Goal: Task Accomplishment & Management: Manage account settings

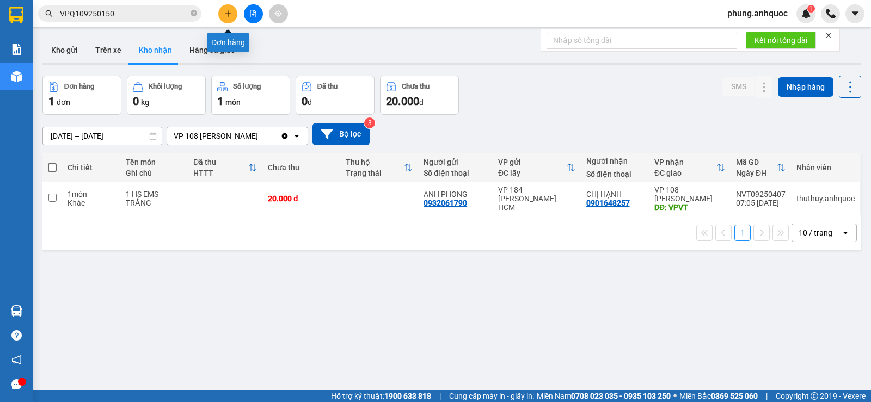
click at [229, 16] on icon "plus" at bounding box center [228, 14] width 8 height 8
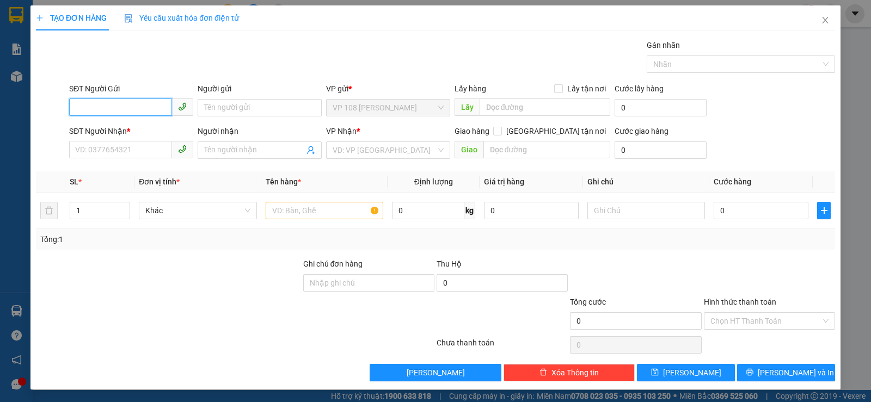
click at [125, 107] on input "SĐT Người Gửi" at bounding box center [120, 107] width 103 height 17
type input "0908096569"
click at [131, 130] on div "0908096569 - [PERSON_NAME]" at bounding box center [130, 130] width 110 height 12
type input "C HÀ"
type input "0396283739"
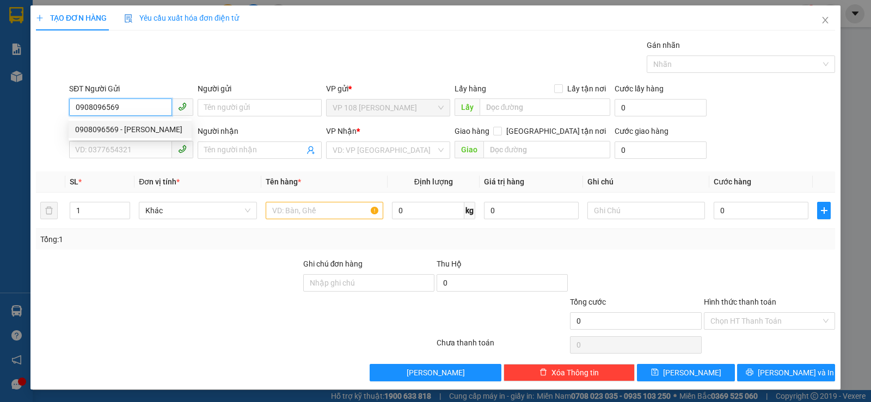
type input "CHỊ [PERSON_NAME]"
type input "VPNVT"
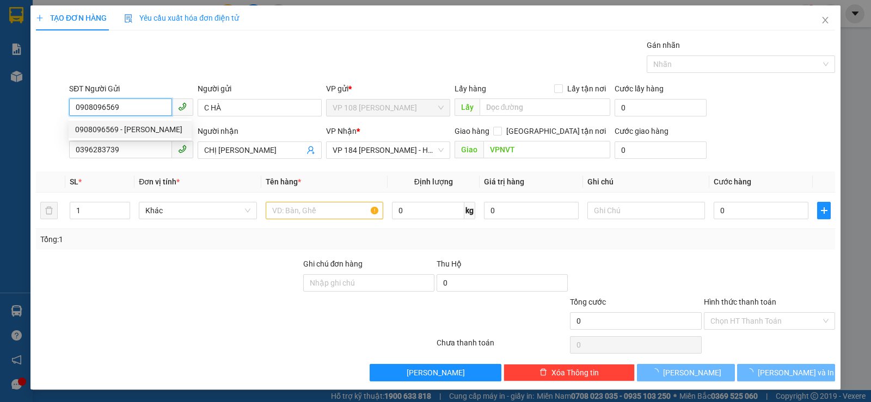
type input "20.000"
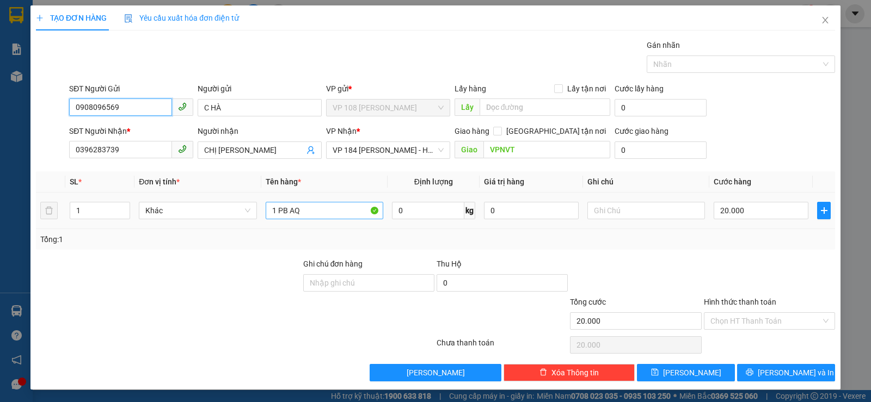
type input "0908096569"
click at [309, 210] on input "1 PB AQ" at bounding box center [325, 210] width 118 height 17
click at [746, 321] on input "Hình thức thanh toán" at bounding box center [765, 321] width 110 height 16
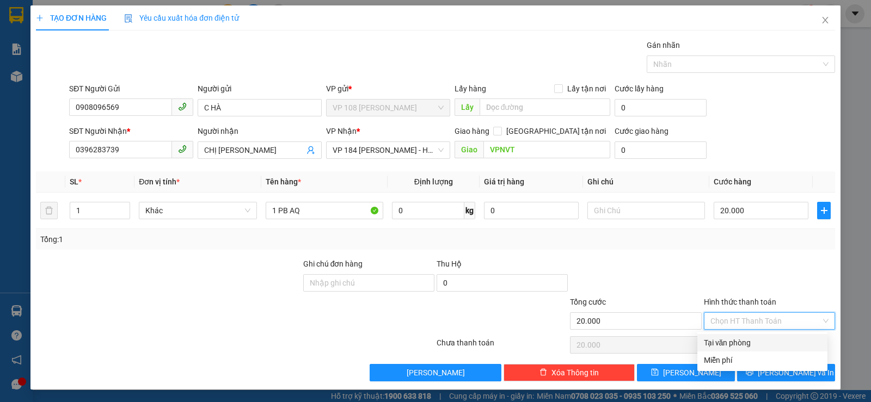
click at [743, 343] on div "Tại văn phòng" at bounding box center [762, 343] width 117 height 12
type input "0"
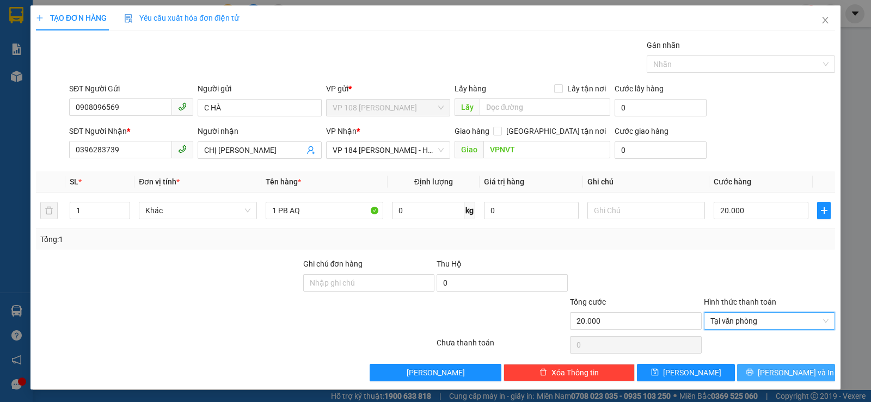
click at [753, 375] on icon "printer" at bounding box center [750, 372] width 8 height 8
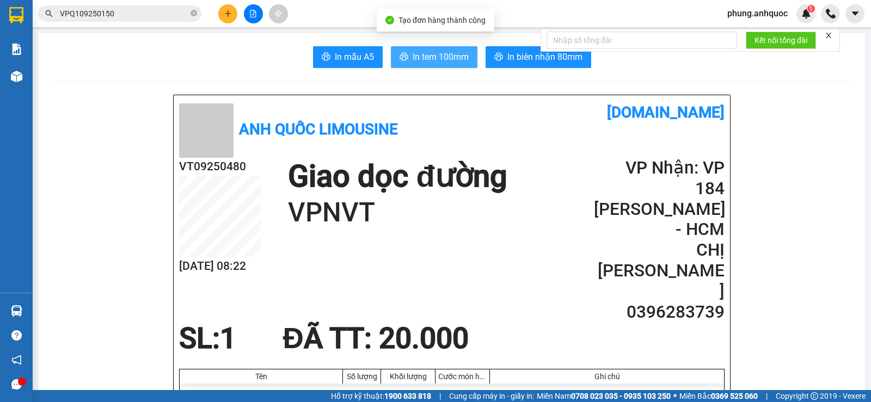
click at [444, 57] on span "In tem 100mm" at bounding box center [441, 57] width 56 height 14
click at [439, 58] on span "In tem 100mm" at bounding box center [441, 57] width 56 height 14
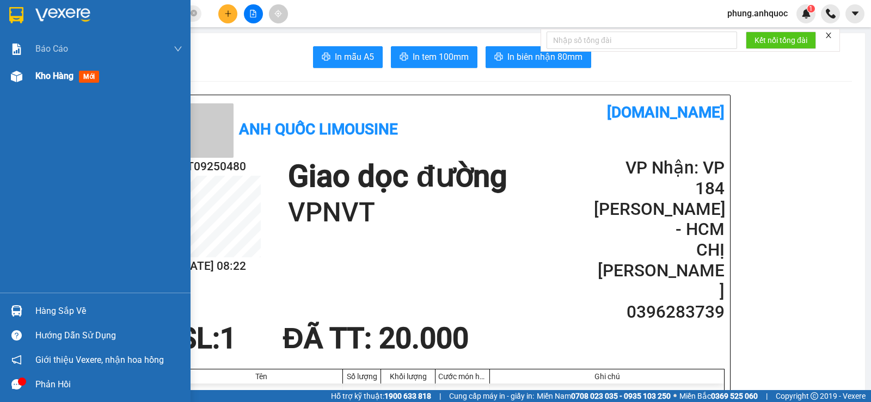
click at [30, 79] on div "Kho hàng mới" at bounding box center [95, 76] width 190 height 27
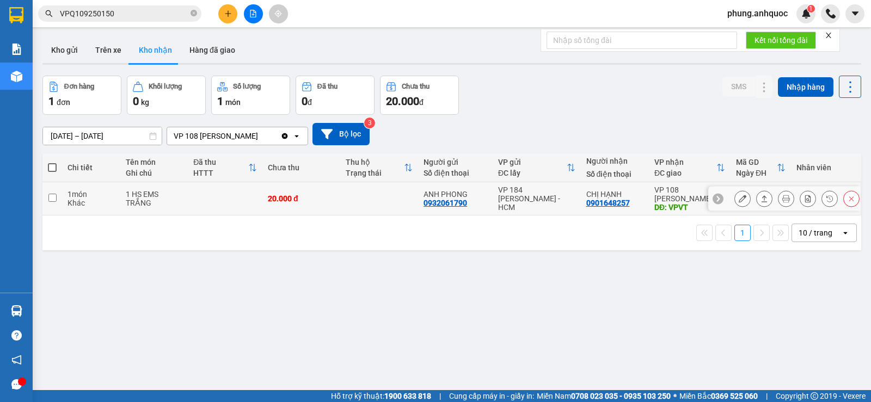
click at [51, 198] on input "checkbox" at bounding box center [52, 198] width 8 height 8
checkbox input "true"
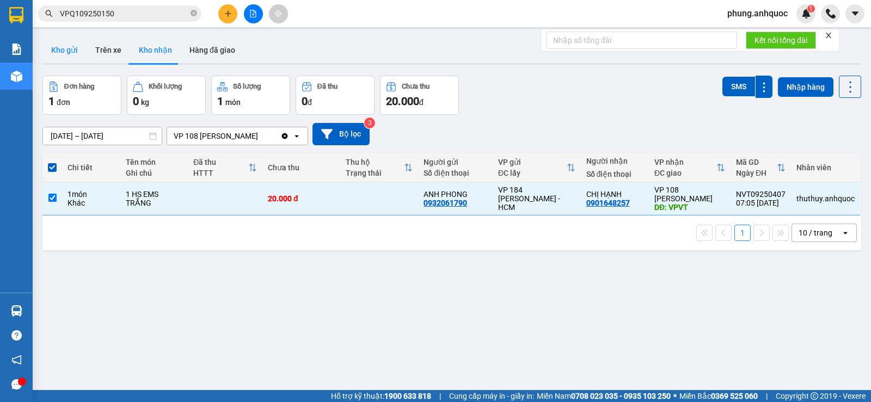
click at [57, 51] on button "Kho gửi" at bounding box center [64, 50] width 44 height 26
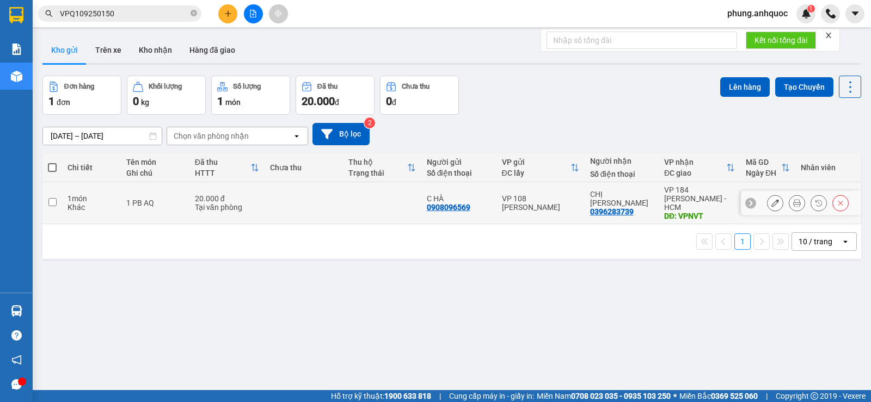
click at [54, 202] on td at bounding box center [52, 203] width 20 height 42
checkbox input "true"
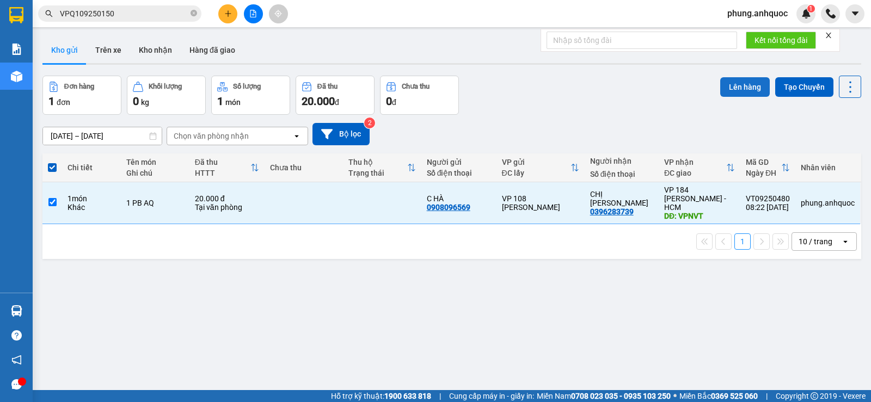
click at [724, 88] on button "Lên hàng" at bounding box center [745, 87] width 50 height 20
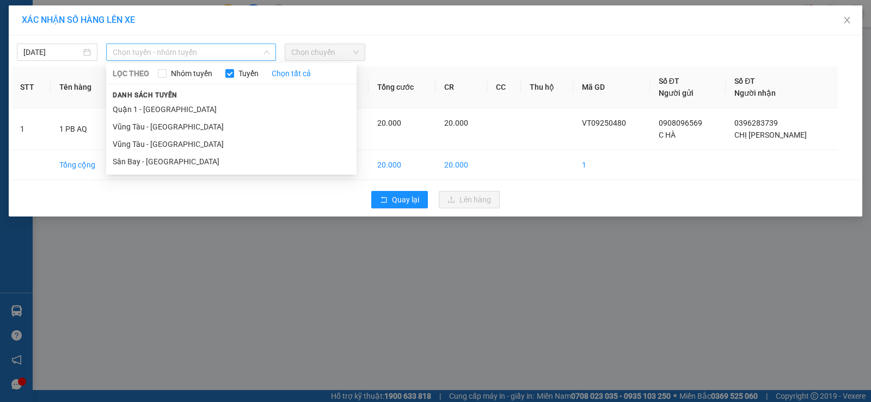
click at [190, 54] on span "Chọn tuyến - nhóm tuyến" at bounding box center [191, 52] width 157 height 16
click at [158, 143] on li "Vũng Tàu - [GEOGRAPHIC_DATA]" at bounding box center [231, 144] width 250 height 17
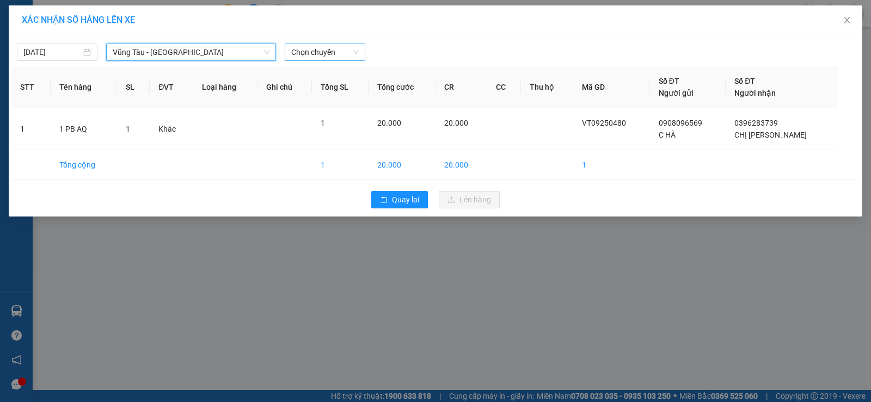
click at [311, 45] on span "Chọn chuyến" at bounding box center [324, 52] width 67 height 16
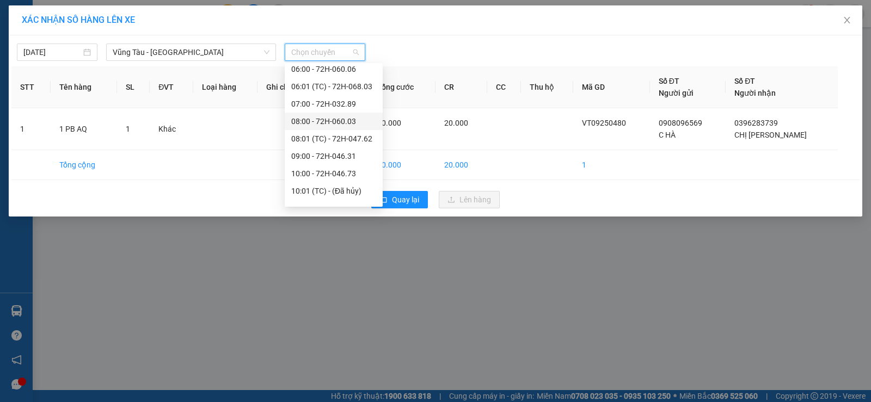
scroll to position [163, 0]
click at [335, 143] on div "09:00 - 72H-046.31" at bounding box center [333, 137] width 85 height 12
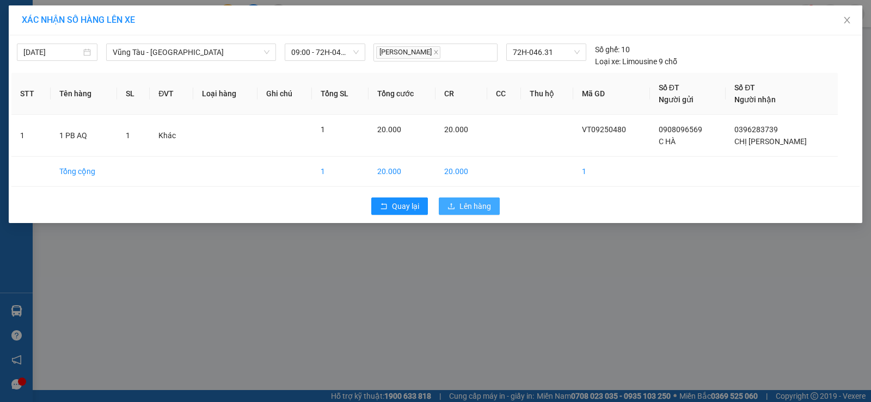
click at [473, 206] on span "Lên hàng" at bounding box center [475, 206] width 32 height 12
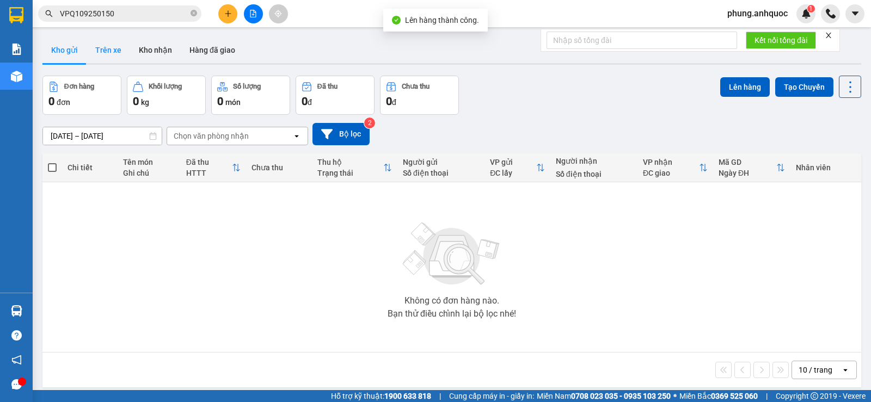
click at [110, 52] on button "Trên xe" at bounding box center [109, 50] width 44 height 26
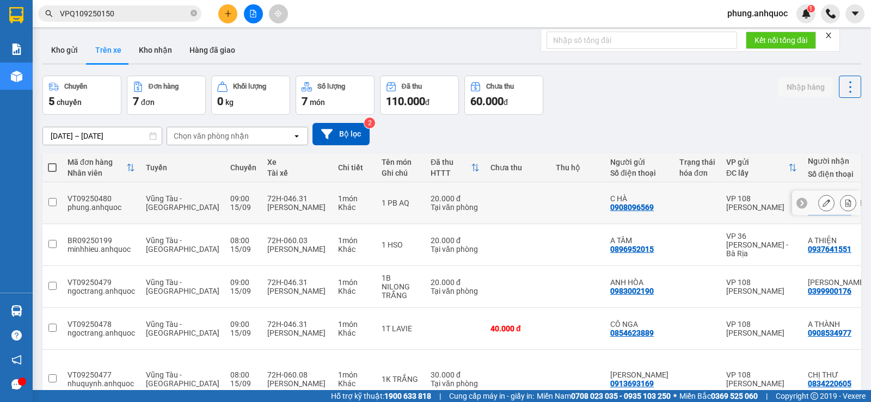
click at [845, 202] on icon at bounding box center [848, 203] width 6 height 8
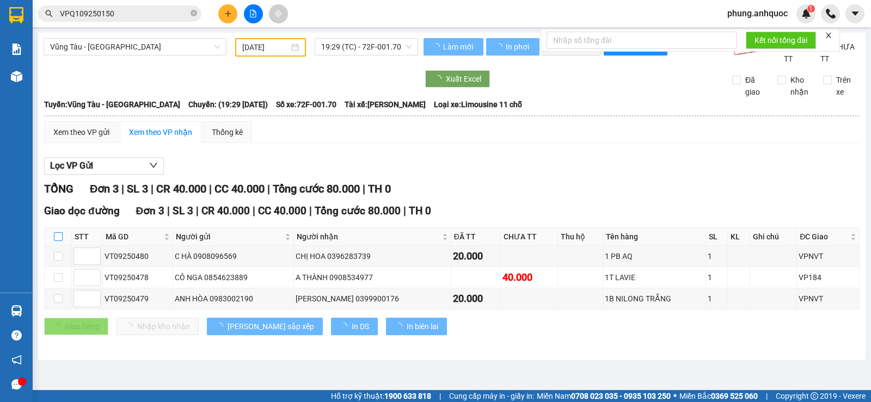
type input "[DATE]"
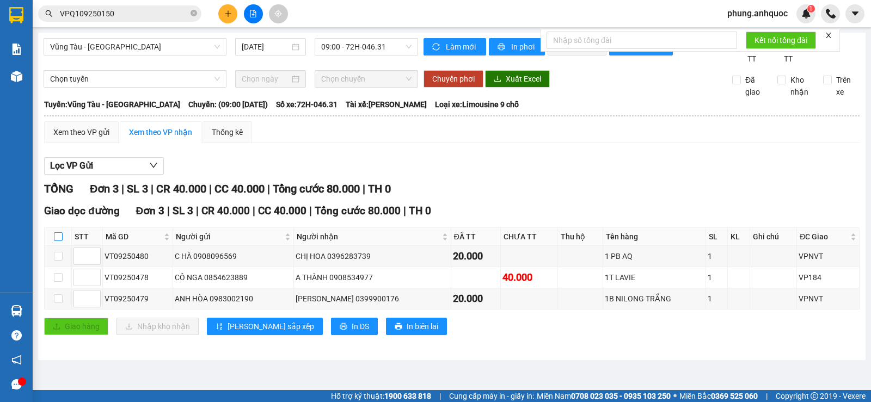
click at [61, 241] on input "checkbox" at bounding box center [58, 236] width 9 height 9
checkbox input "true"
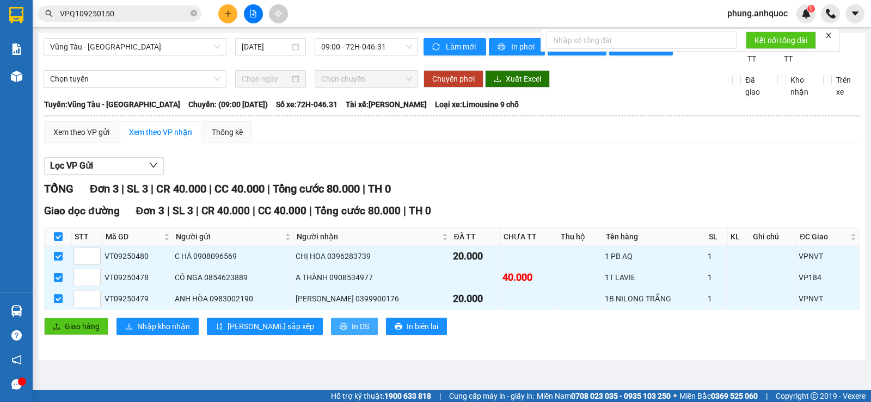
click at [352, 333] on span "In DS" at bounding box center [360, 327] width 17 height 12
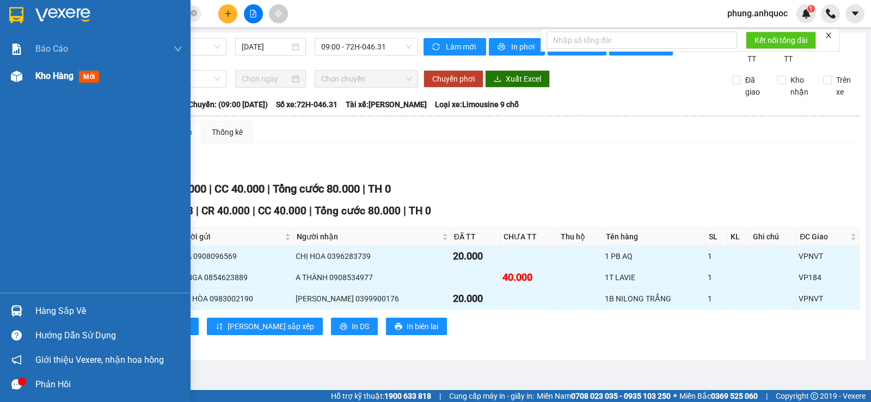
click at [23, 77] on div at bounding box center [16, 76] width 19 height 19
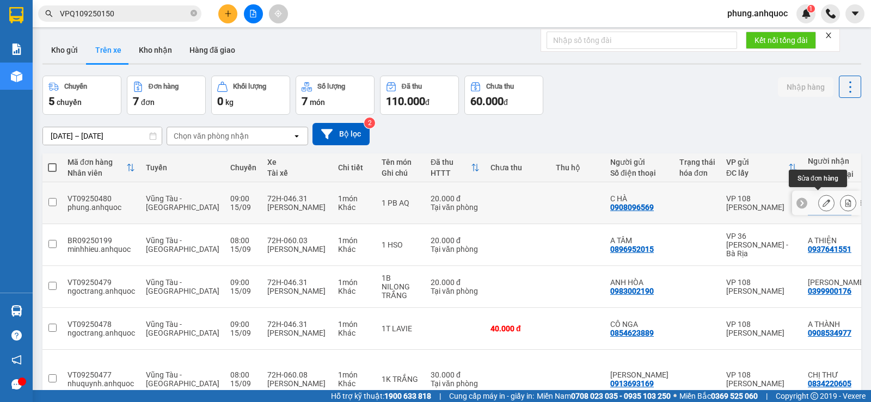
click at [818, 199] on button at bounding box center [825, 203] width 15 height 19
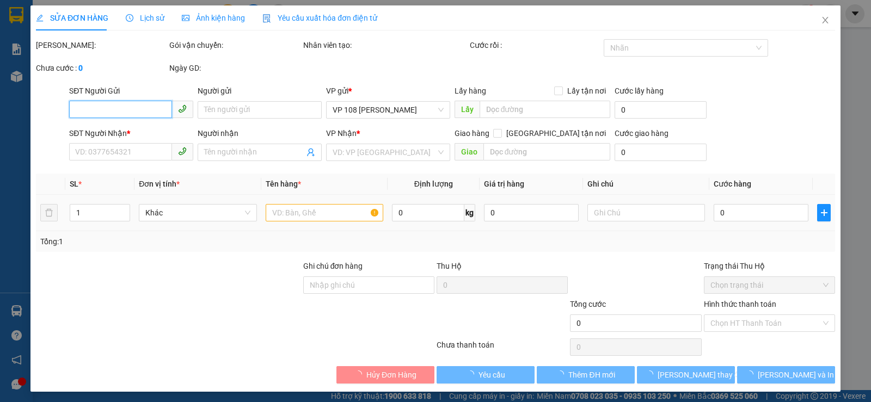
type input "0908096569"
type input "C HÀ"
type input "0396283739"
type input "CHỊ [PERSON_NAME]"
type input "VPNVT"
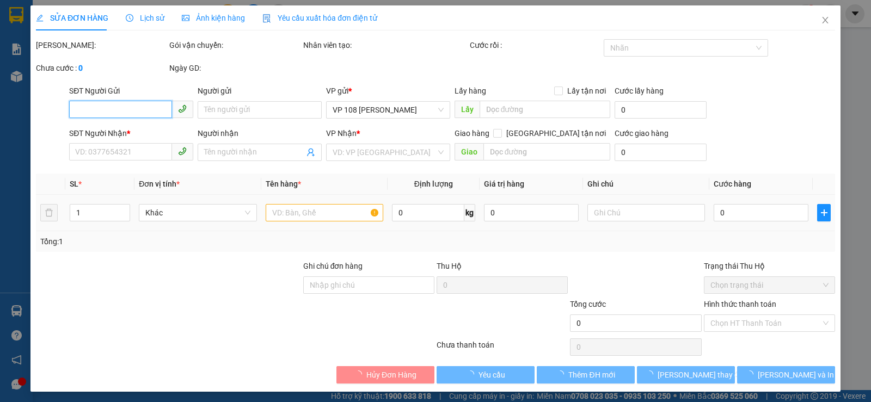
type input "20.000"
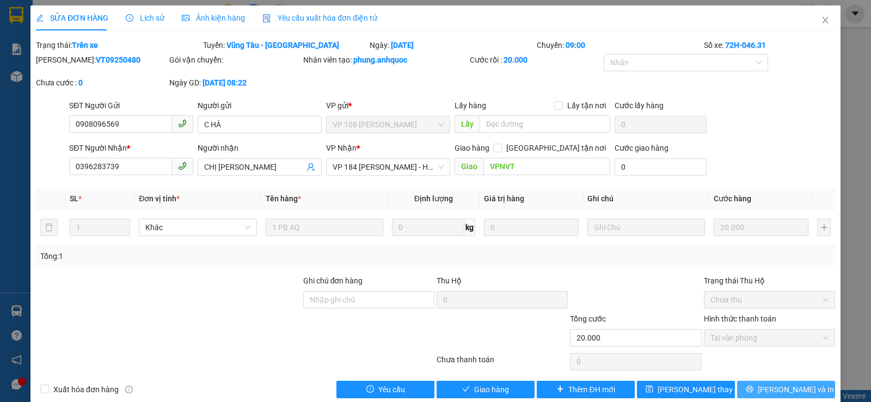
click at [773, 387] on span "[PERSON_NAME] và In" at bounding box center [796, 390] width 76 height 12
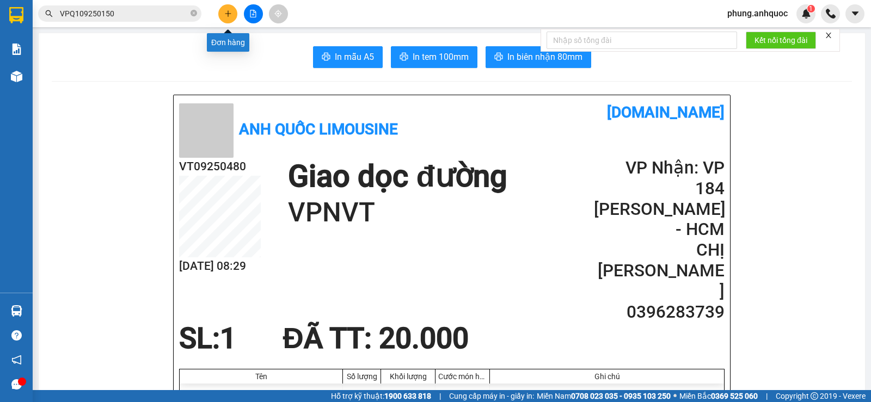
click at [223, 15] on button at bounding box center [227, 13] width 19 height 19
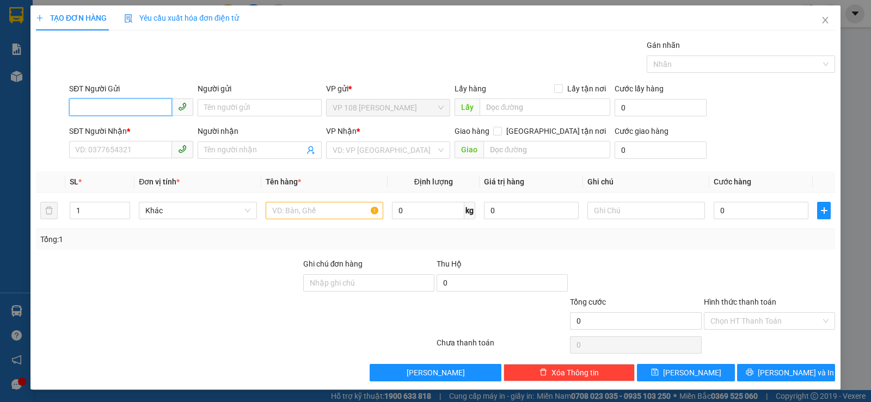
click at [134, 106] on input "SĐT Người Gửi" at bounding box center [120, 107] width 103 height 17
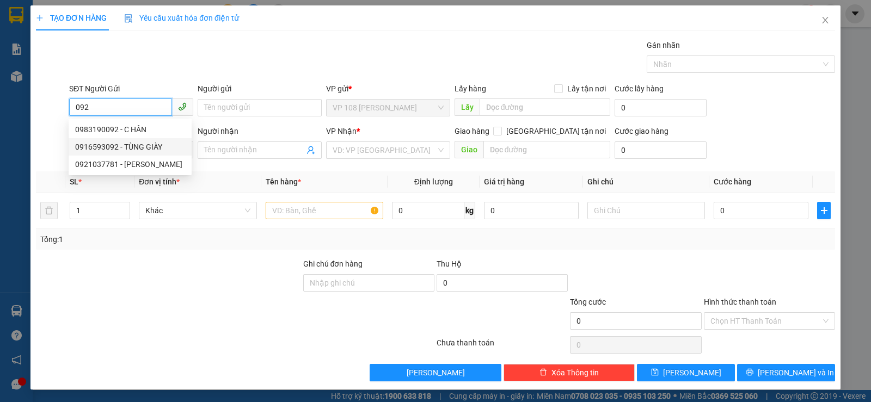
click at [157, 149] on div "0916593092 - TÙNG GIÀY" at bounding box center [130, 147] width 110 height 12
type input "0916593092"
type input "TÙNG GIÀY"
type input "0919643603"
type input "Hưng ( Tùng)"
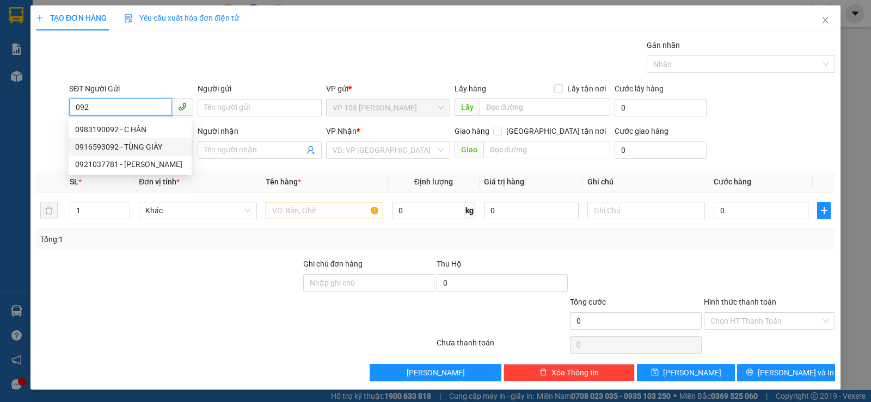
type input "VP NVT"
type input "20.000"
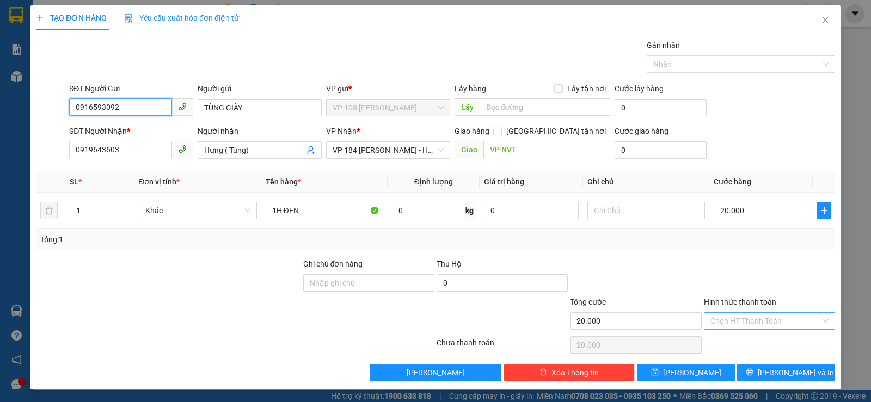
type input "0916593092"
click at [750, 320] on input "Hình thức thanh toán" at bounding box center [765, 321] width 110 height 16
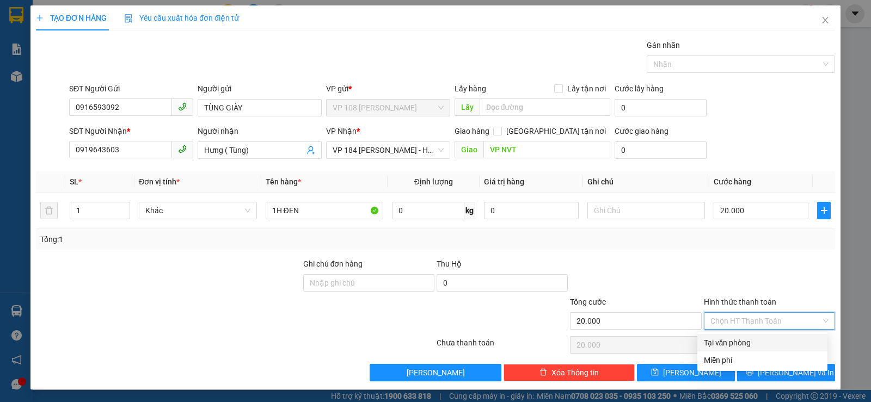
click at [731, 344] on div "Tại văn phòng" at bounding box center [762, 343] width 117 height 12
type input "0"
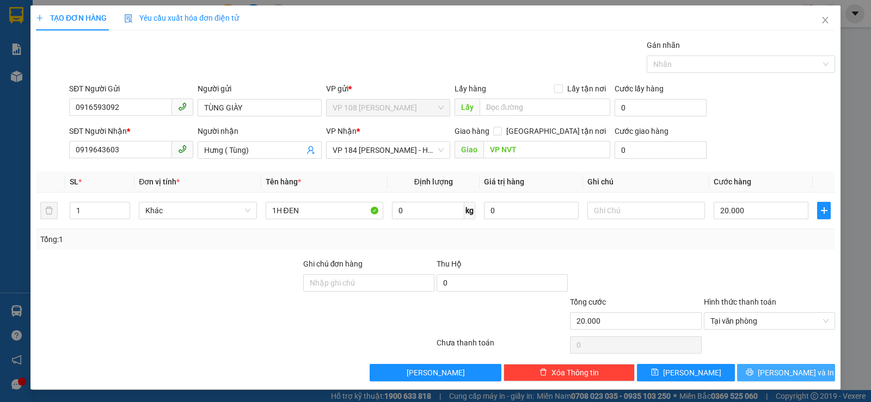
click at [769, 374] on span "[PERSON_NAME] và In" at bounding box center [796, 373] width 76 height 12
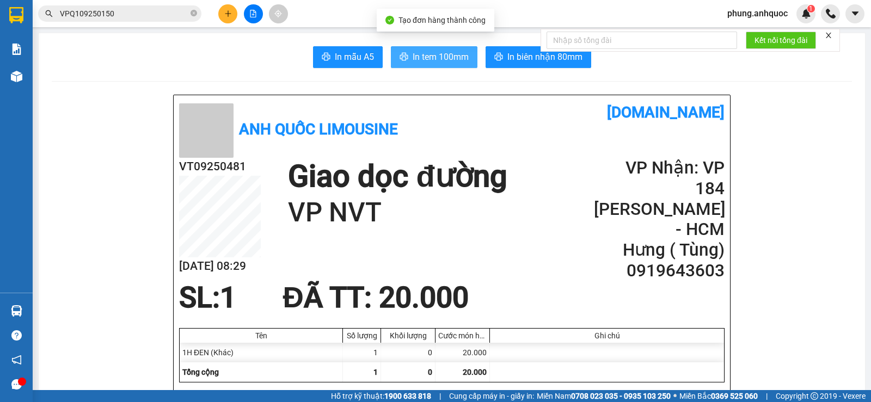
drag, startPoint x: 428, startPoint y: 49, endPoint x: 427, endPoint y: 56, distance: 7.2
click at [428, 53] on button "In tem 100mm" at bounding box center [434, 57] width 87 height 22
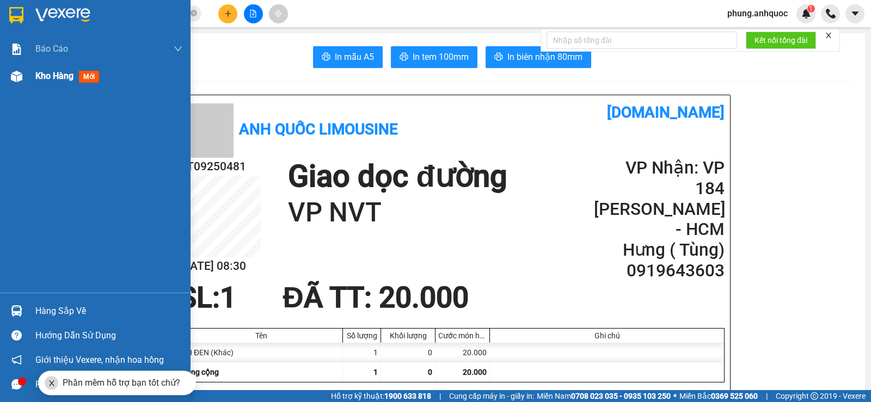
click at [42, 76] on span "Kho hàng" at bounding box center [54, 76] width 38 height 10
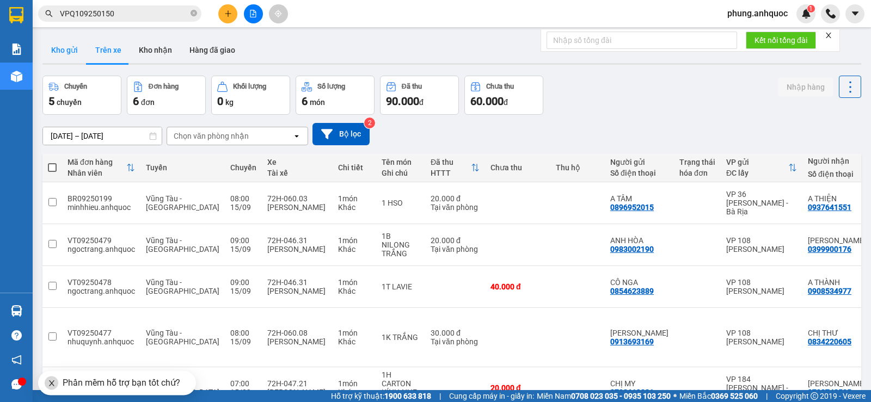
click at [61, 52] on button "Kho gửi" at bounding box center [64, 50] width 44 height 26
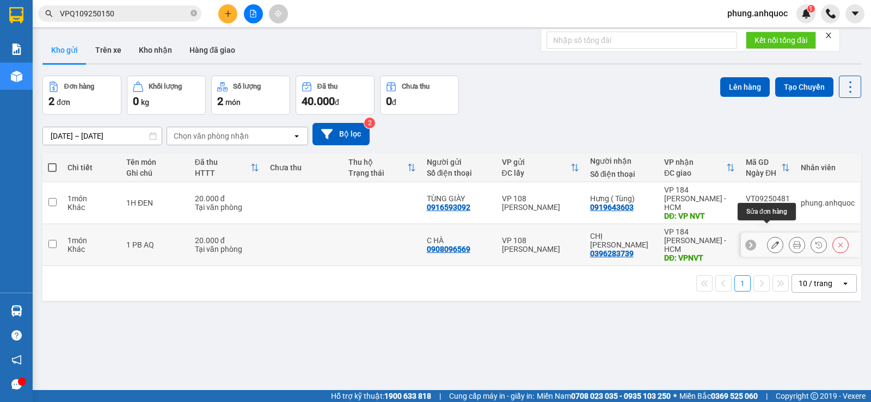
click at [771, 241] on icon at bounding box center [775, 245] width 8 height 8
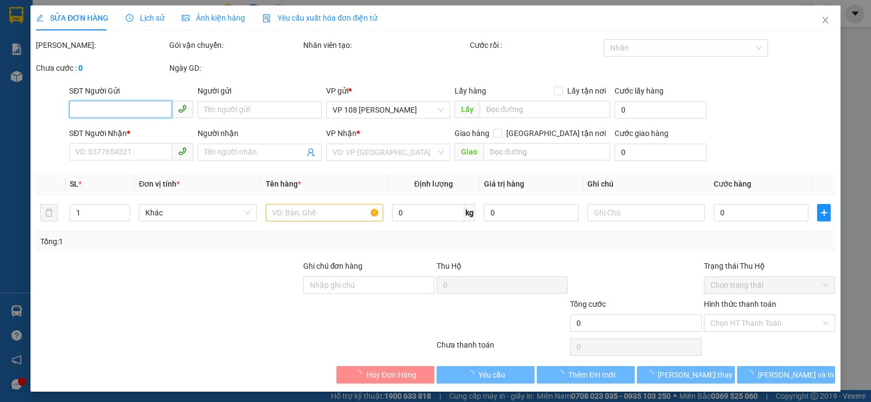
type input "0908096569"
type input "C HÀ"
type input "0396283739"
type input "CHỊ [PERSON_NAME]"
type input "VPNVT"
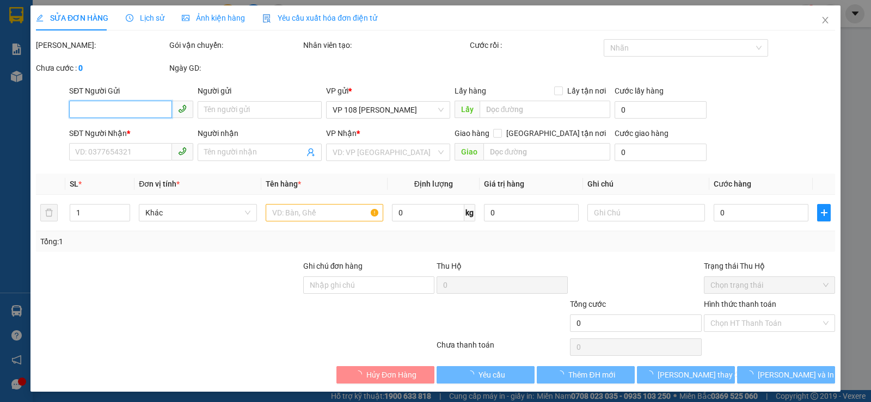
type input "20.000"
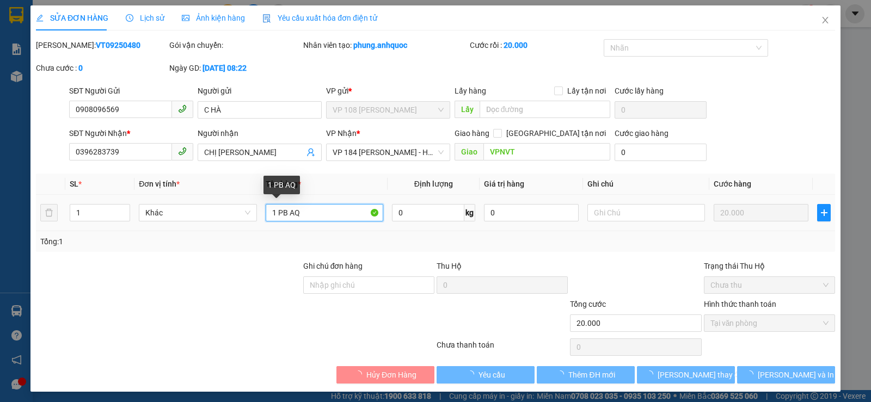
click at [320, 214] on input "1 PB AQ" at bounding box center [325, 212] width 118 height 17
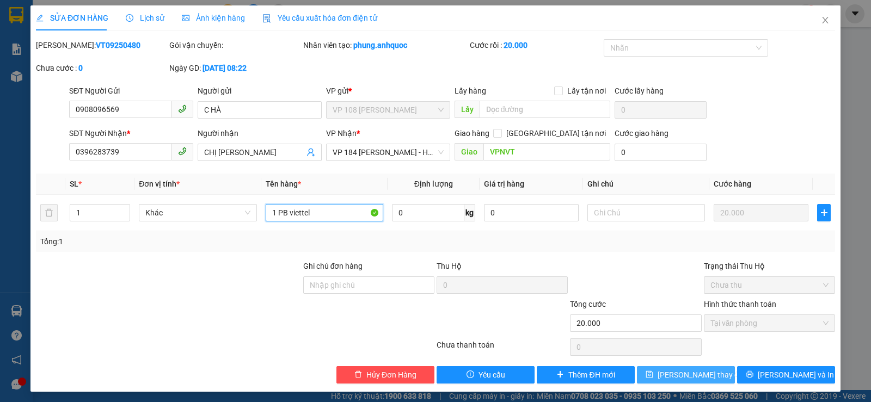
type input "1 PB viettel"
click at [690, 377] on span "[PERSON_NAME] thay đổi" at bounding box center [700, 375] width 87 height 12
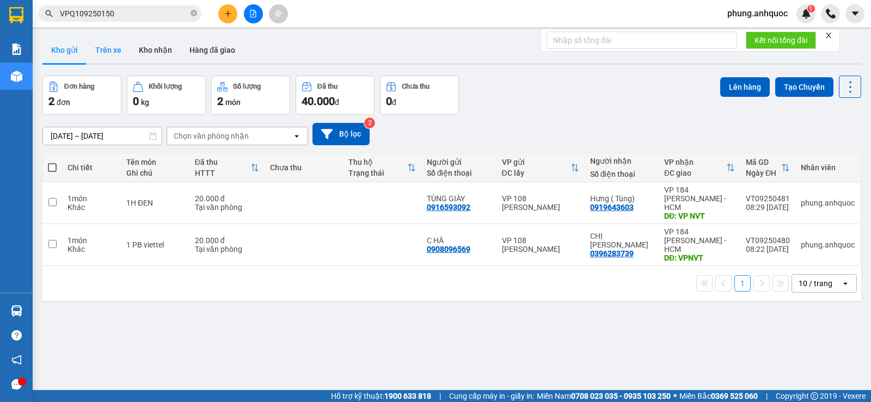
click at [106, 54] on button "Trên xe" at bounding box center [109, 50] width 44 height 26
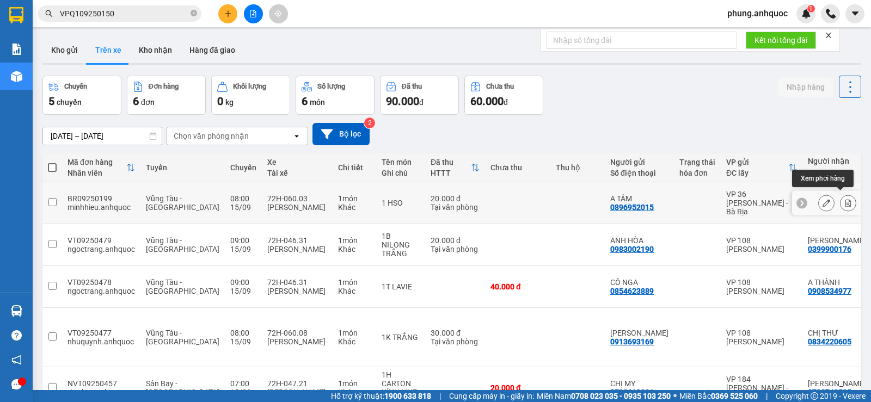
click at [840, 201] on button at bounding box center [847, 203] width 15 height 19
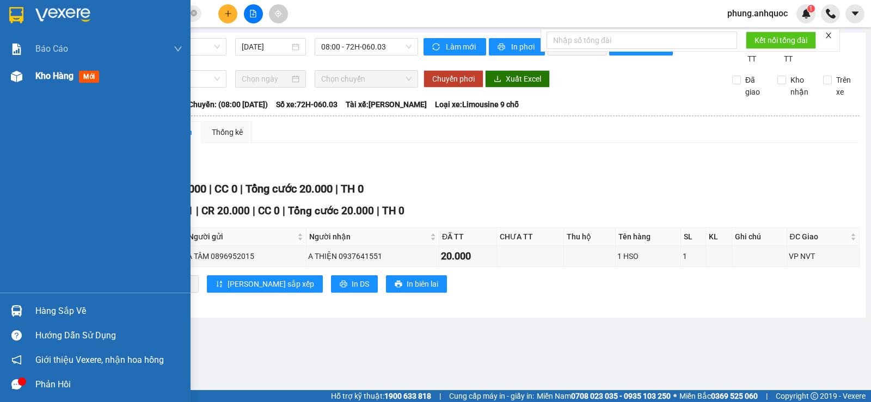
click at [23, 75] on div at bounding box center [16, 76] width 19 height 19
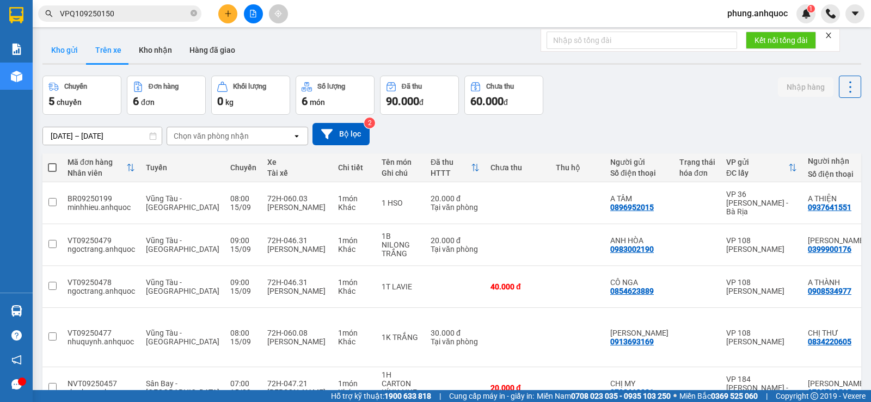
click at [63, 52] on button "Kho gửi" at bounding box center [64, 50] width 44 height 26
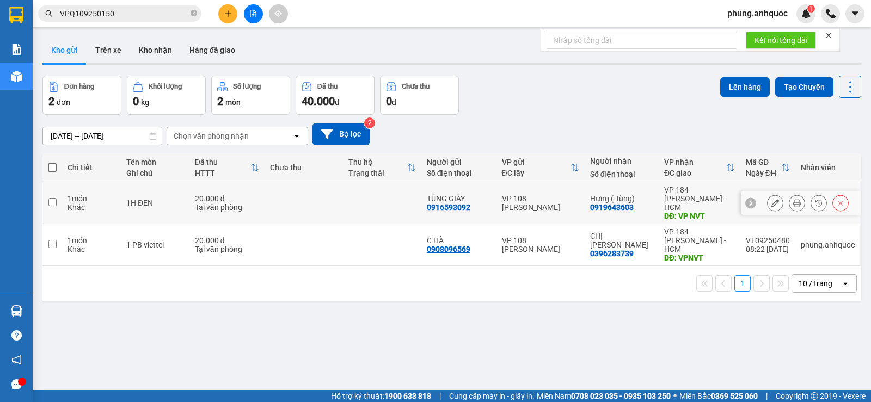
click at [51, 198] on input "checkbox" at bounding box center [52, 202] width 8 height 8
checkbox input "true"
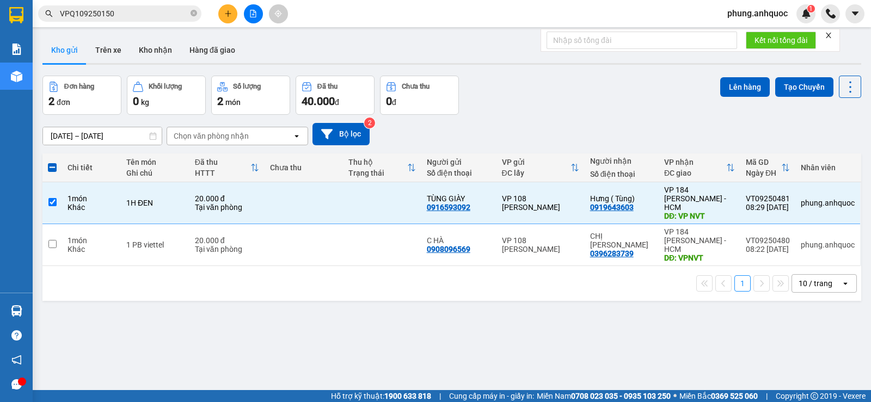
click at [50, 165] on span at bounding box center [52, 167] width 9 height 9
click at [52, 162] on input "checkbox" at bounding box center [52, 162] width 0 height 0
checkbox input "true"
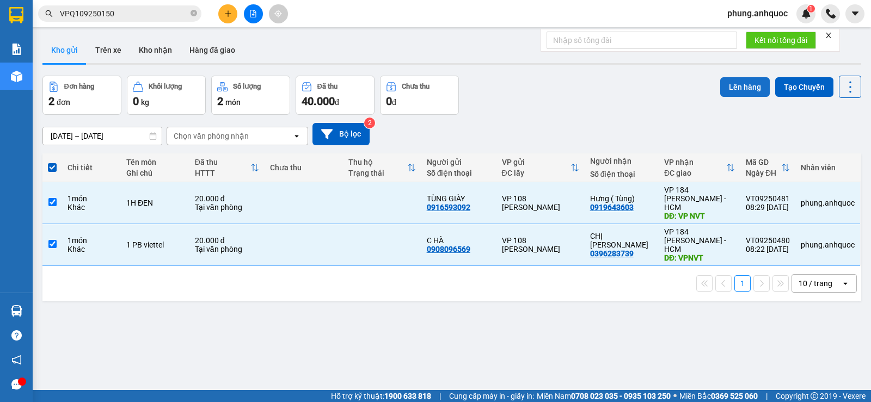
click at [744, 90] on button "Lên hàng" at bounding box center [745, 87] width 50 height 20
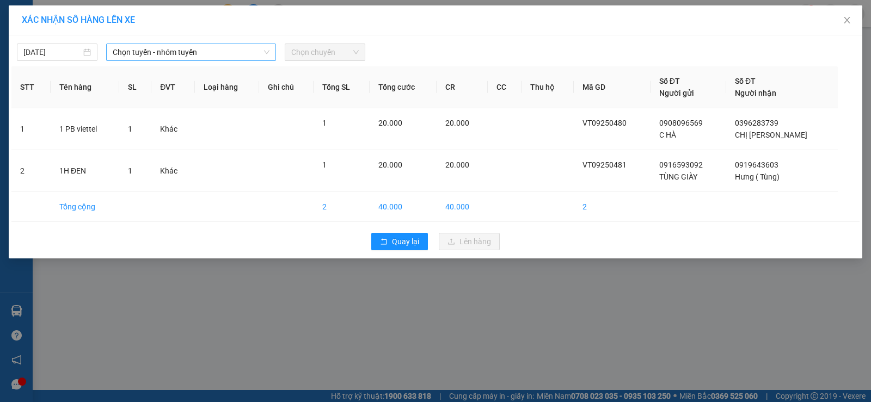
click at [173, 55] on span "Chọn tuyến - nhóm tuyến" at bounding box center [191, 52] width 157 height 16
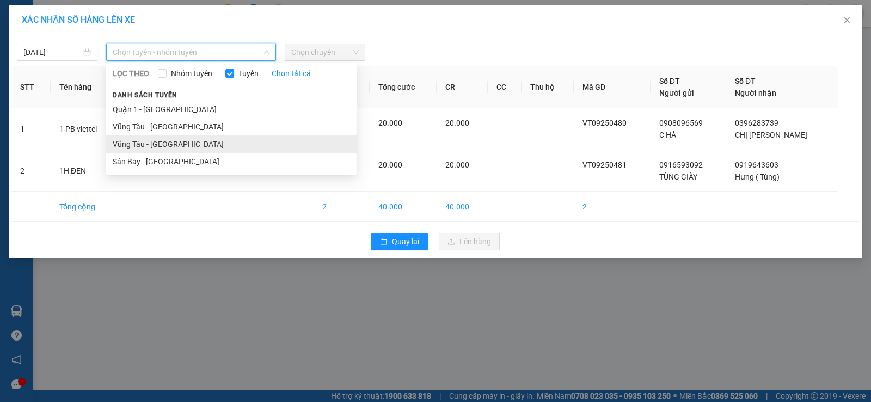
click at [159, 144] on li "Vũng Tàu - [GEOGRAPHIC_DATA]" at bounding box center [231, 144] width 250 height 17
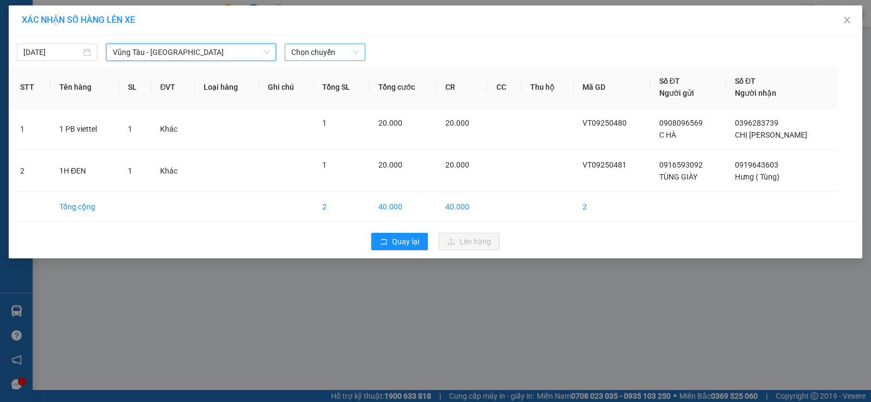
click at [311, 58] on span "Chọn chuyến" at bounding box center [324, 52] width 67 height 16
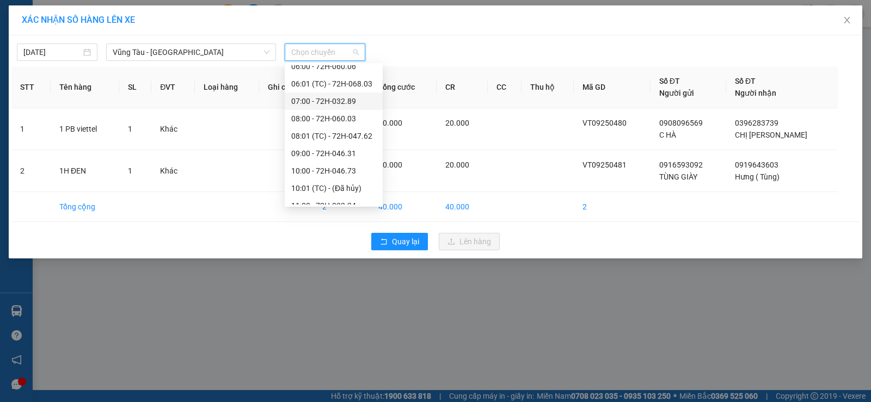
scroll to position [163, 0]
click at [348, 139] on div "09:00 - 72H-046.31" at bounding box center [333, 137] width 85 height 12
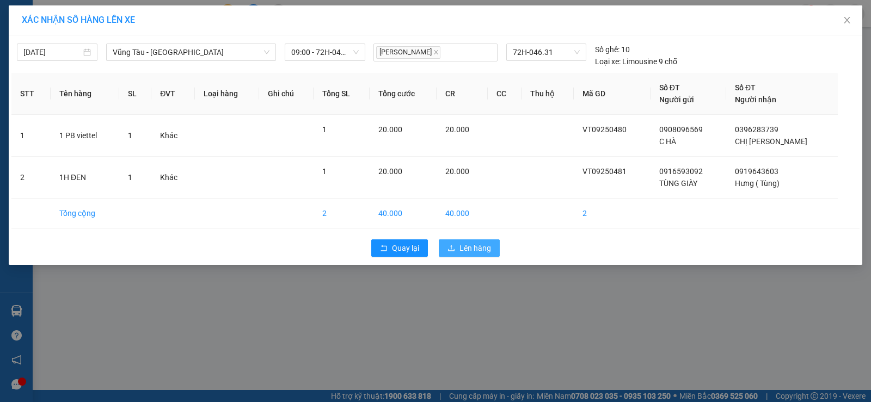
click at [471, 245] on span "Lên hàng" at bounding box center [475, 248] width 32 height 12
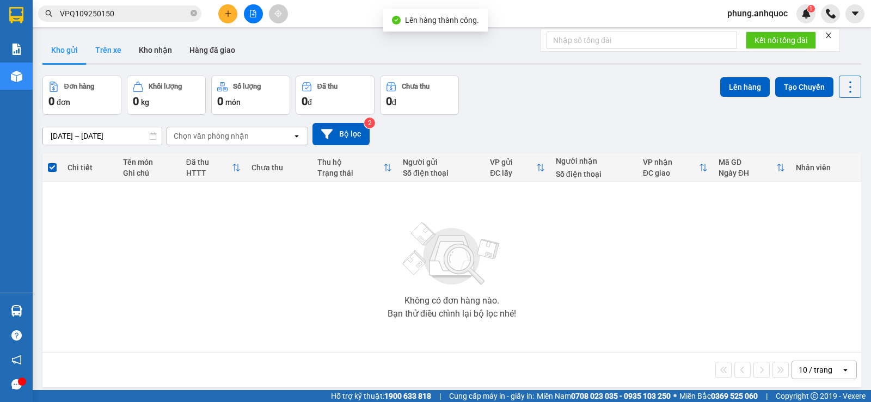
click at [112, 51] on button "Trên xe" at bounding box center [109, 50] width 44 height 26
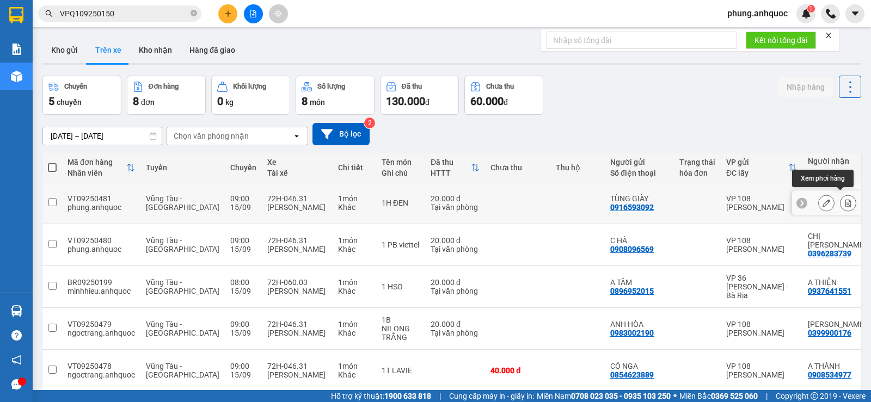
click at [844, 199] on icon at bounding box center [848, 203] width 8 height 8
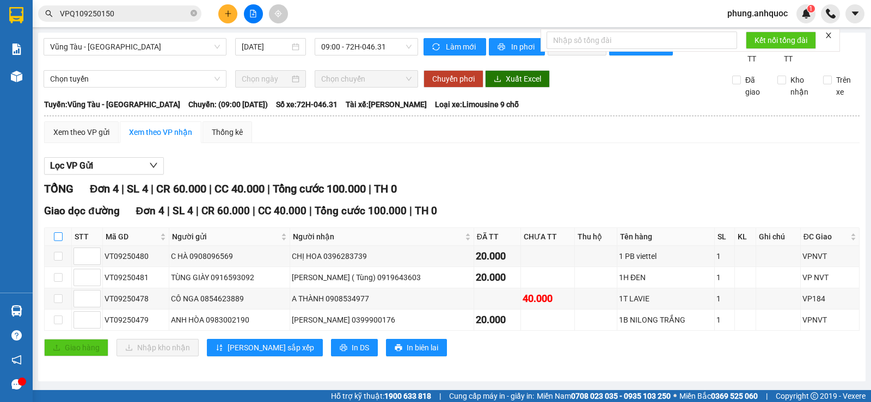
click at [59, 241] on input "checkbox" at bounding box center [58, 236] width 9 height 9
checkbox input "true"
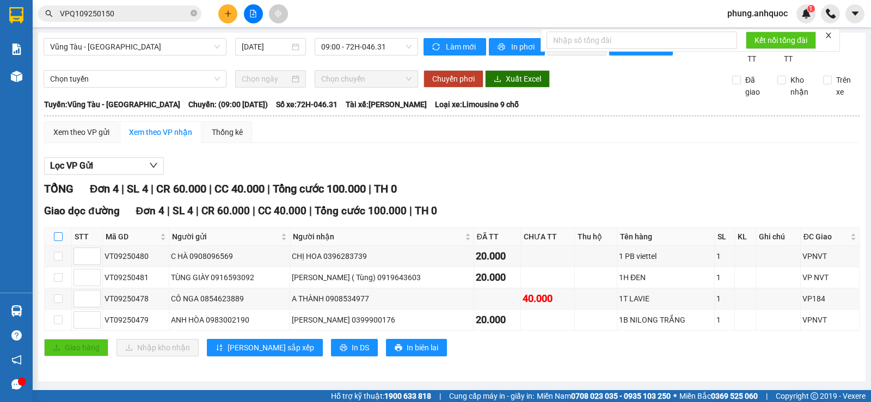
checkbox input "true"
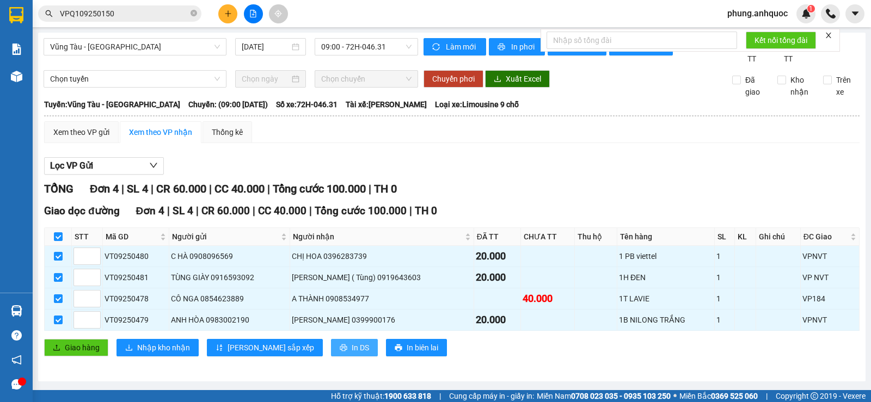
click at [331, 356] on button "In DS" at bounding box center [354, 347] width 47 height 17
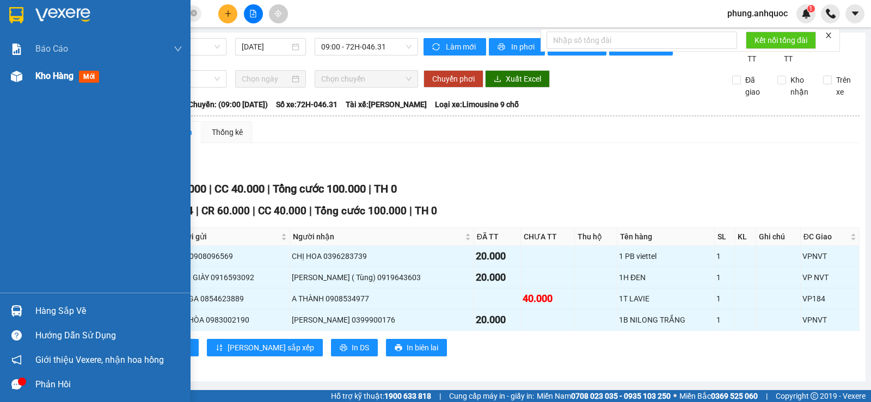
click at [41, 79] on span "Kho hàng" at bounding box center [54, 76] width 38 height 10
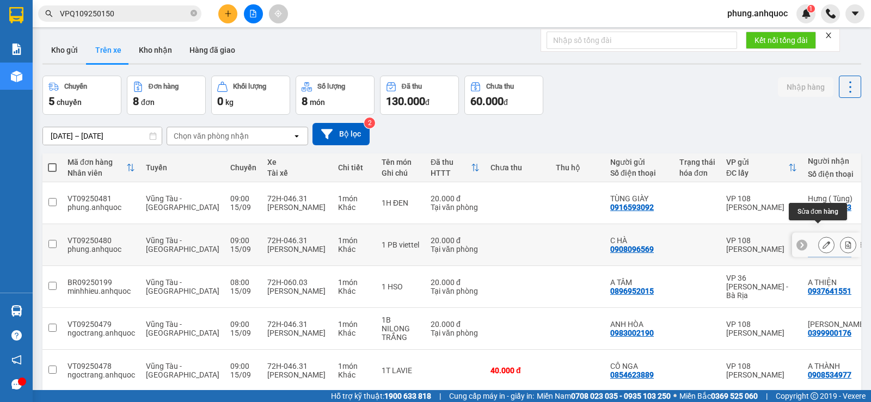
click at [822, 241] on icon at bounding box center [826, 245] width 8 height 8
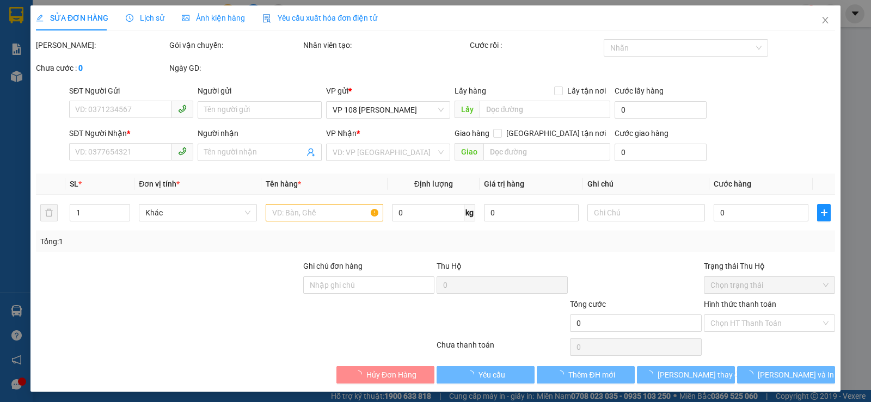
type input "0908096569"
type input "C HÀ"
type input "0396283739"
type input "CHỊ [PERSON_NAME]"
type input "VPNVT"
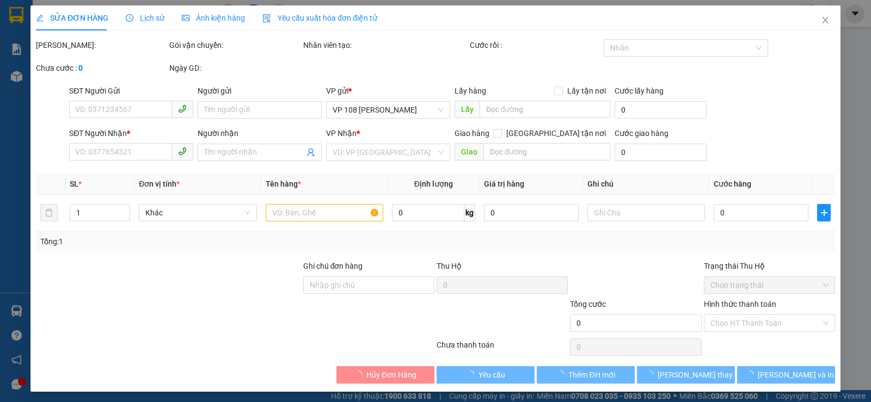
type input "20.000"
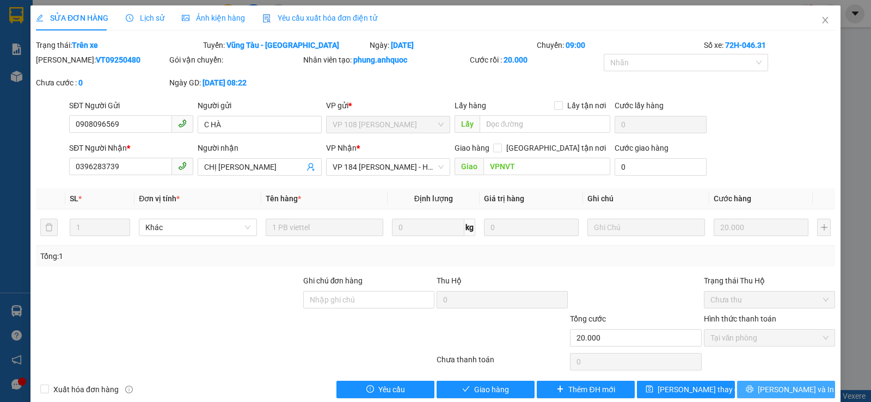
click at [777, 391] on span "[PERSON_NAME] và In" at bounding box center [796, 390] width 76 height 12
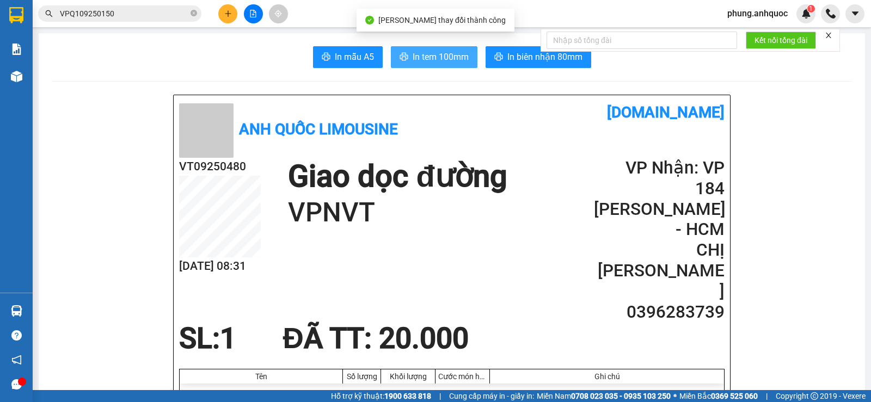
click at [417, 56] on span "In tem 100mm" at bounding box center [441, 57] width 56 height 14
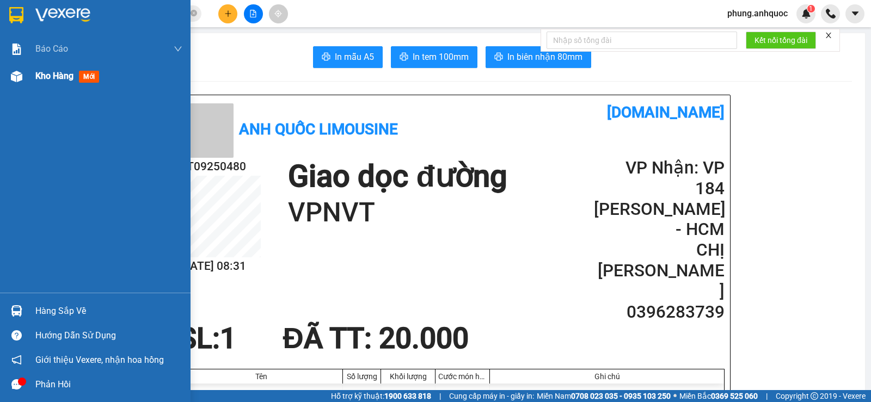
click at [42, 74] on span "Kho hàng" at bounding box center [54, 76] width 38 height 10
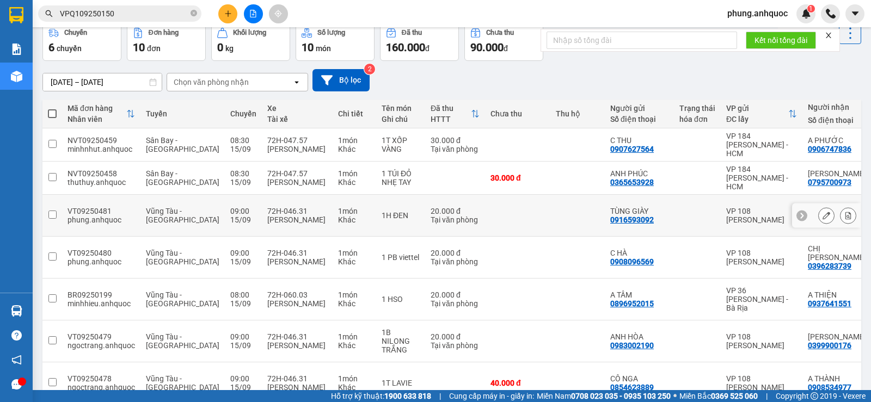
scroll to position [182, 0]
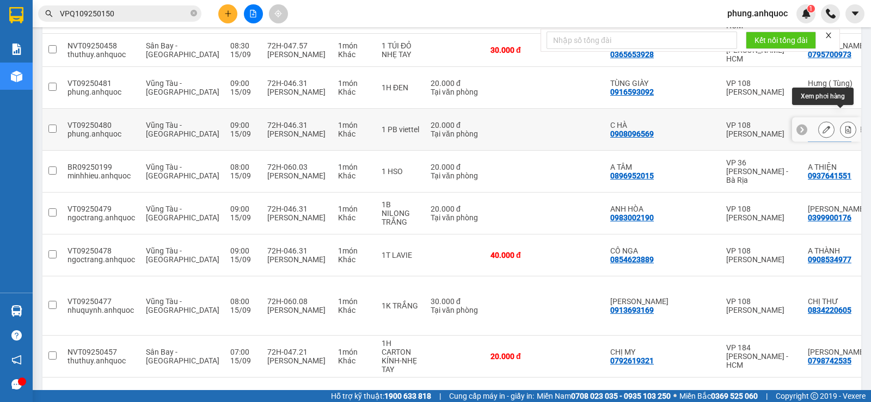
click at [844, 126] on icon at bounding box center [848, 130] width 8 height 8
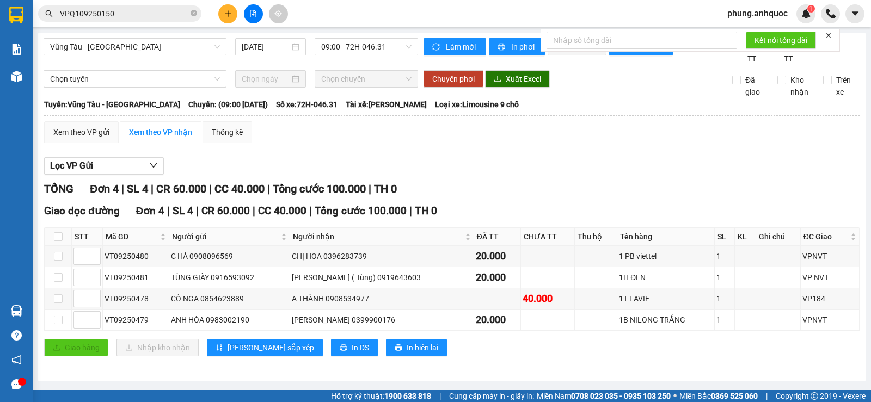
scroll to position [9, 0]
click at [58, 238] on input "checkbox" at bounding box center [58, 236] width 9 height 9
checkbox input "true"
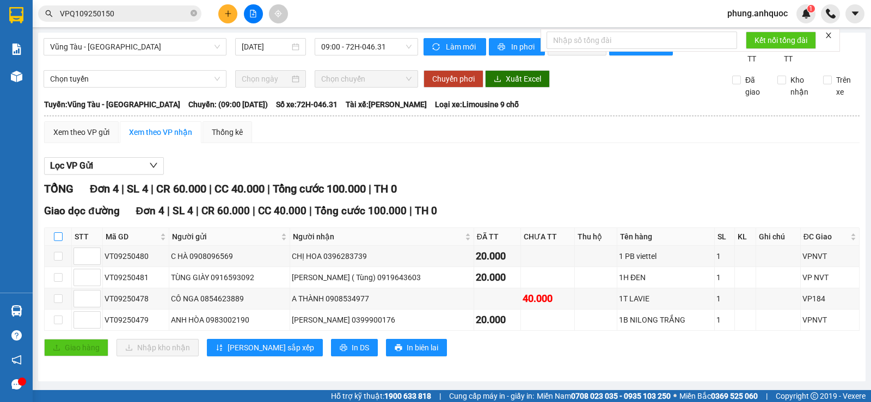
checkbox input "true"
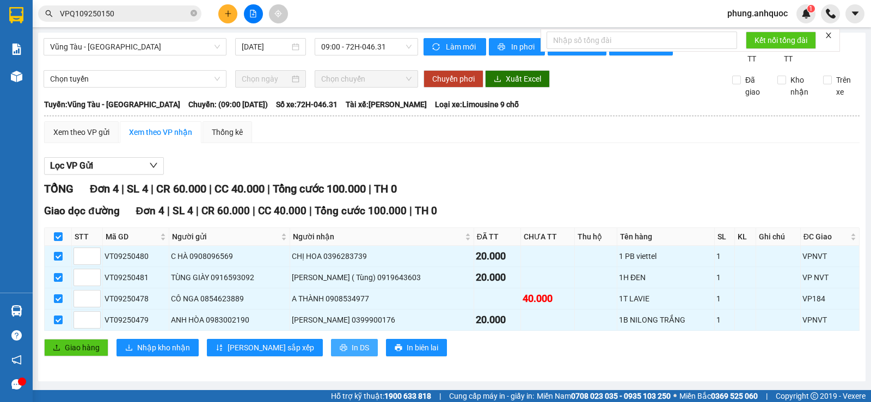
click at [352, 354] on span "In DS" at bounding box center [360, 348] width 17 height 12
click at [352, 352] on span "In DS" at bounding box center [360, 348] width 17 height 12
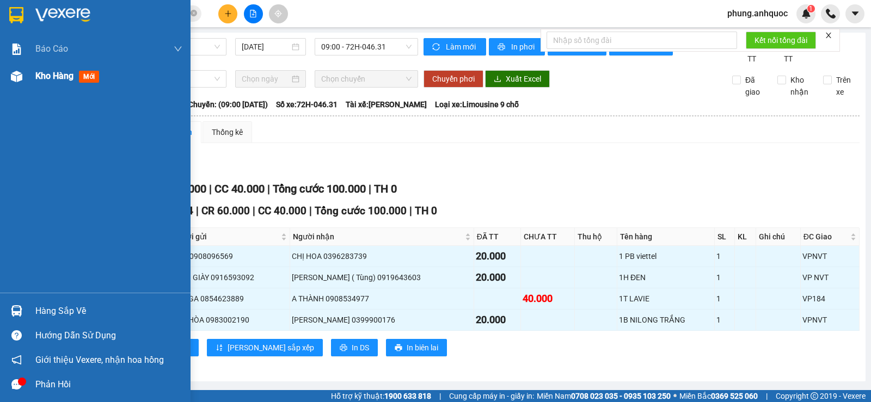
click at [48, 79] on span "Kho hàng" at bounding box center [54, 76] width 38 height 10
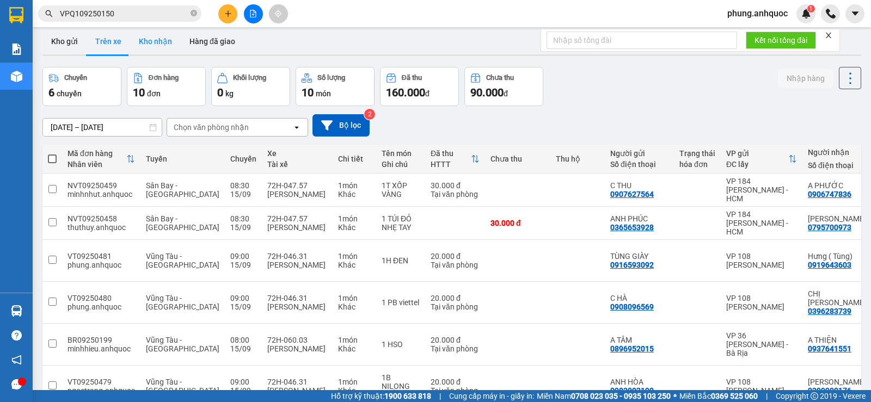
click at [156, 45] on button "Kho nhận" at bounding box center [155, 41] width 51 height 26
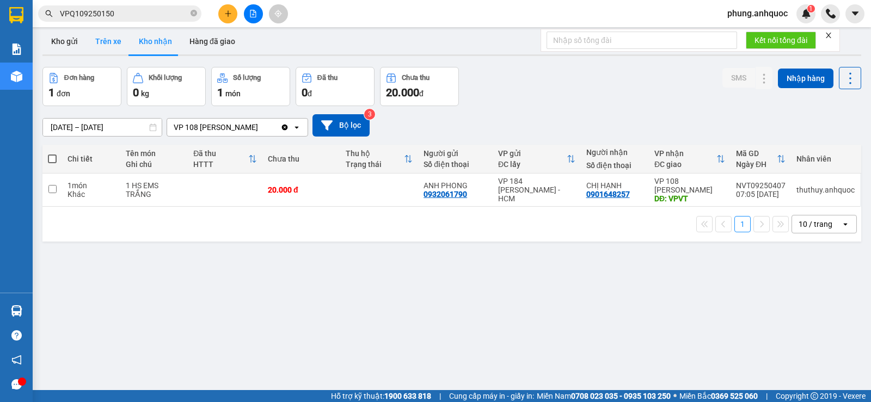
click at [113, 45] on button "Trên xe" at bounding box center [109, 41] width 44 height 26
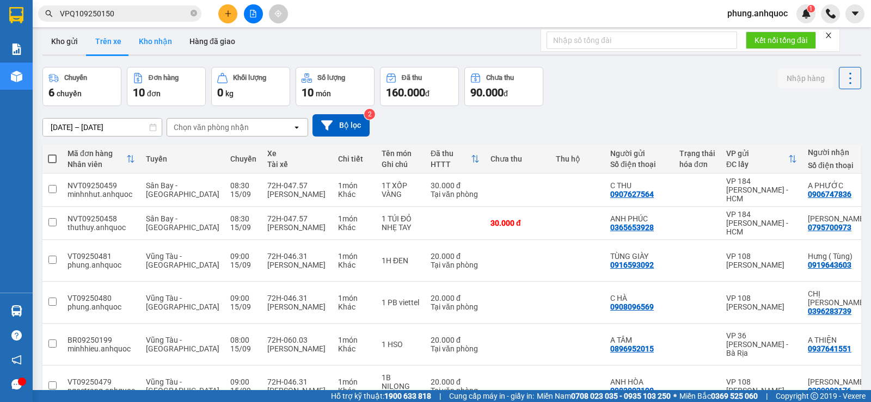
drag, startPoint x: 155, startPoint y: 34, endPoint x: 163, endPoint y: 44, distance: 13.2
click at [159, 41] on button "Kho nhận" at bounding box center [155, 41] width 51 height 26
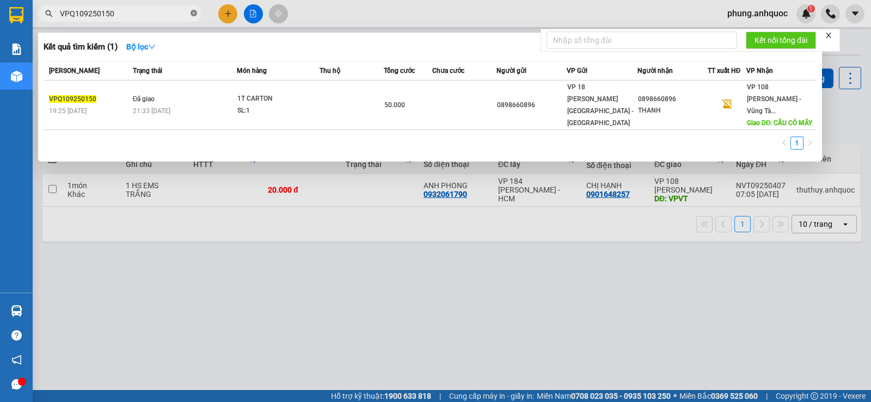
click at [190, 15] on icon "close-circle" at bounding box center [193, 13] width 7 height 7
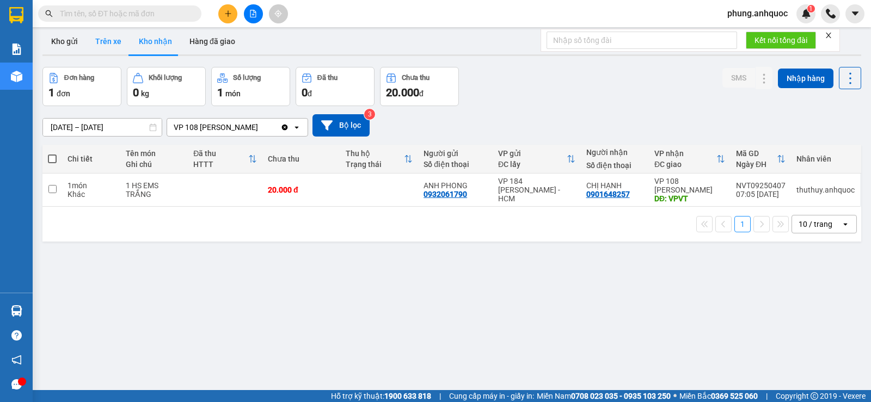
click at [111, 45] on button "Trên xe" at bounding box center [109, 41] width 44 height 26
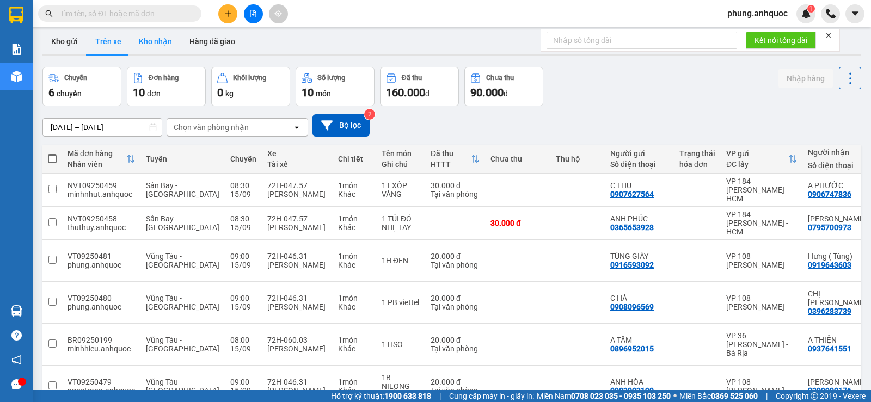
click at [162, 45] on button "Kho nhận" at bounding box center [155, 41] width 51 height 26
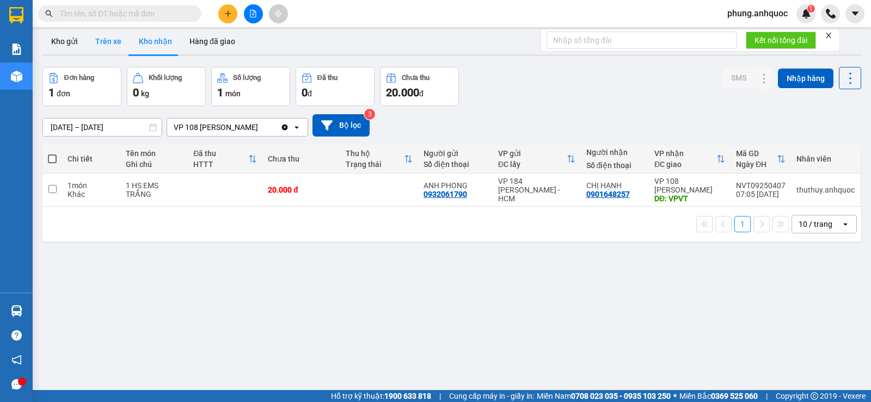
click at [107, 46] on button "Trên xe" at bounding box center [109, 41] width 44 height 26
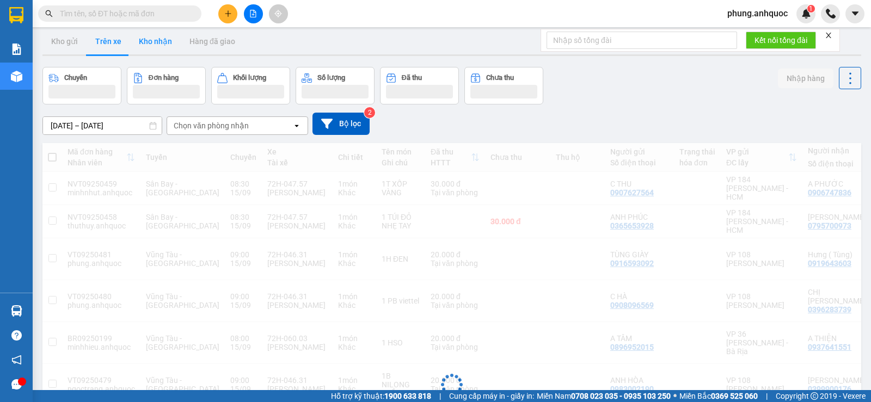
click at [154, 50] on button "Kho nhận" at bounding box center [155, 41] width 51 height 26
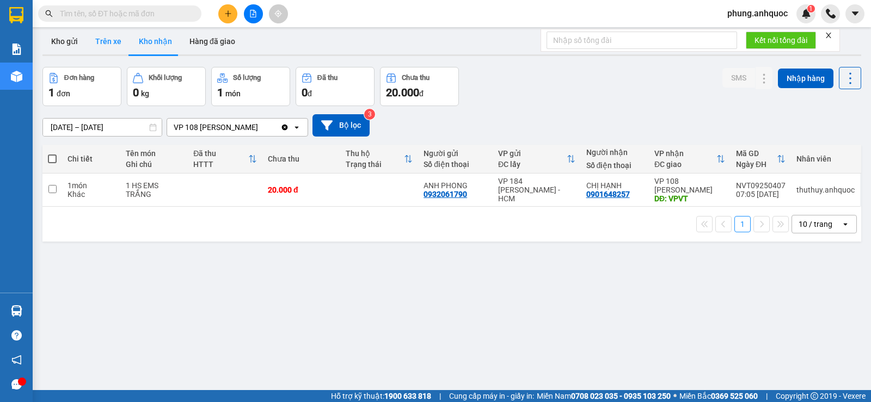
click at [108, 46] on button "Trên xe" at bounding box center [109, 41] width 44 height 26
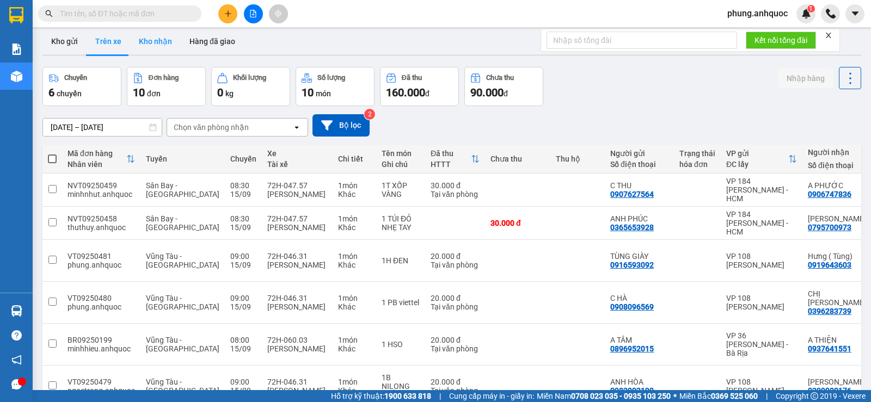
click at [159, 49] on button "Kho nhận" at bounding box center [155, 41] width 51 height 26
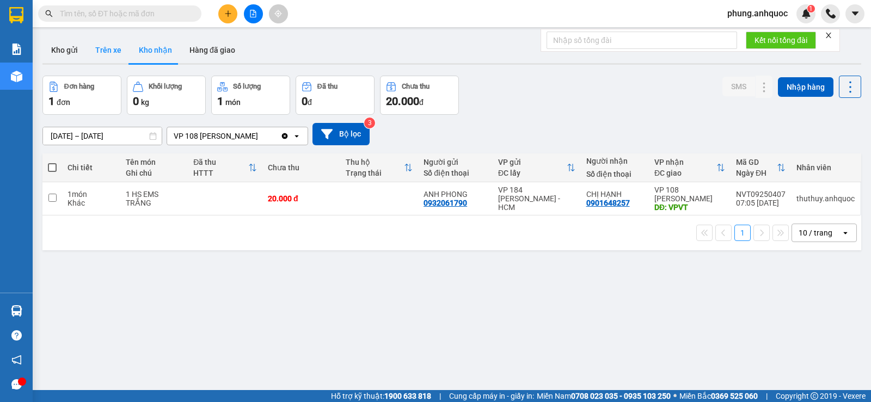
click at [113, 56] on button "Trên xe" at bounding box center [109, 50] width 44 height 26
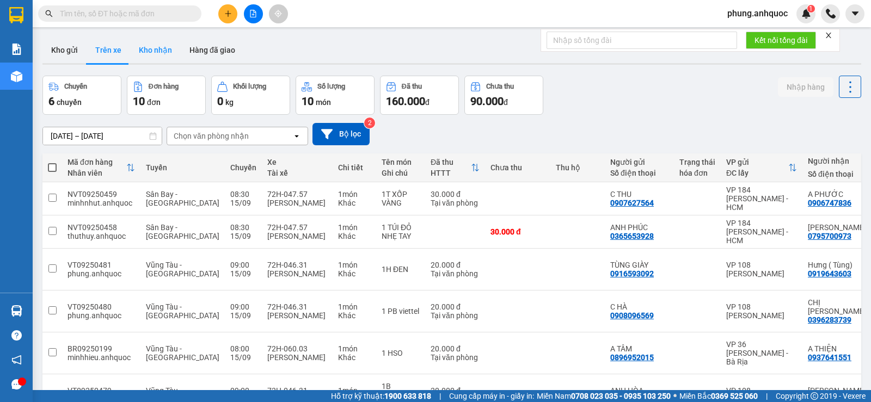
click at [158, 51] on button "Kho nhận" at bounding box center [155, 50] width 51 height 26
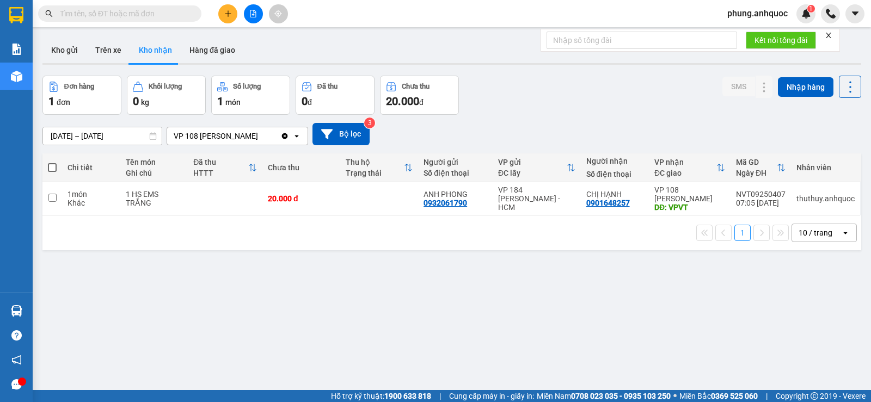
click at [89, 138] on input "[DATE] – [DATE]" at bounding box center [102, 135] width 119 height 17
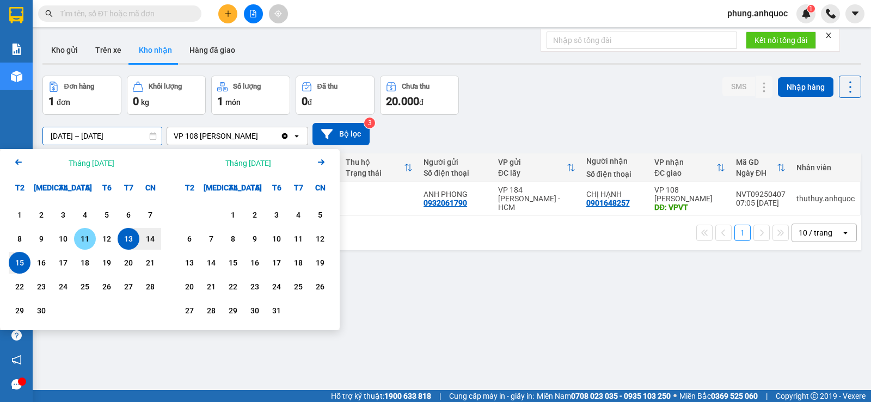
click at [85, 243] on div "11" at bounding box center [84, 238] width 15 height 13
click at [130, 130] on input "[DATE] – / /" at bounding box center [102, 135] width 119 height 17
click at [26, 268] on div "15" at bounding box center [19, 262] width 15 height 13
type input "[DATE] – [DATE]"
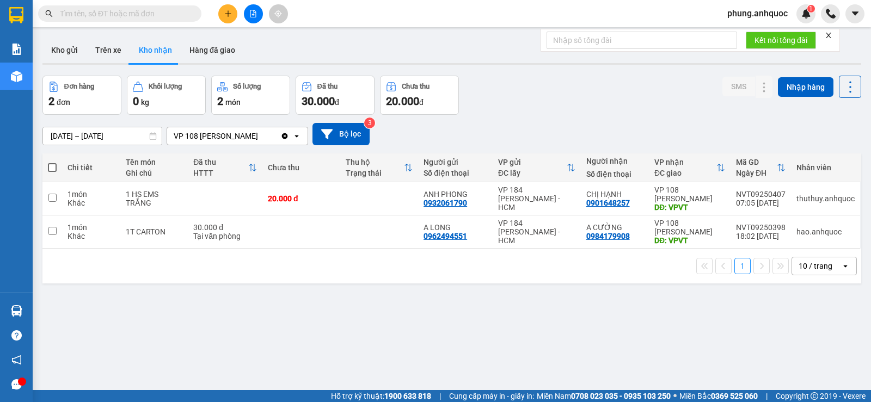
click at [179, 14] on input "text" at bounding box center [124, 14] width 128 height 12
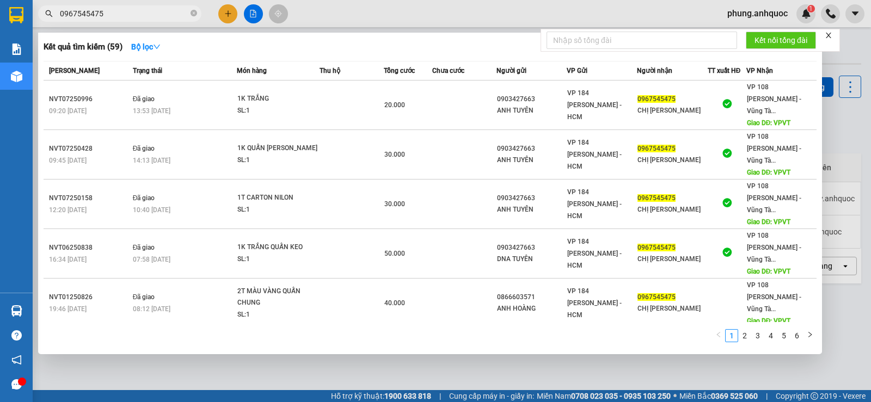
type input "0967545475"
